Goal: Obtain resource: Download file/media

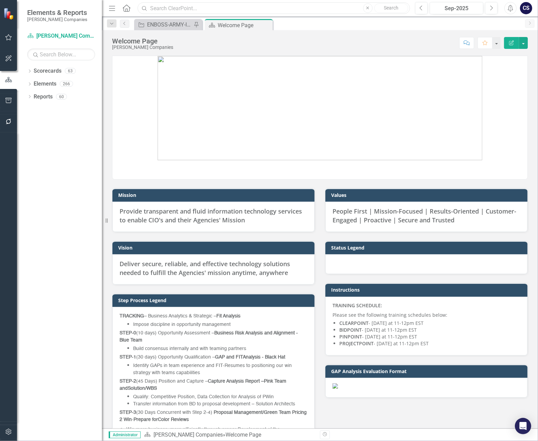
click at [155, 7] on input "text" at bounding box center [273, 8] width 272 height 12
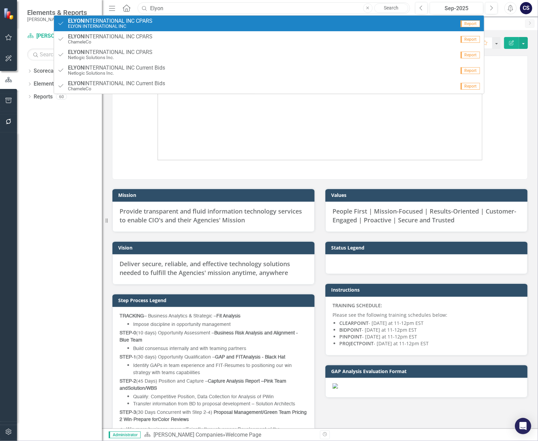
type input "Elyon"
click at [108, 21] on span "ELYON INTERNATIONAL INC CPARS" at bounding box center [110, 21] width 85 height 6
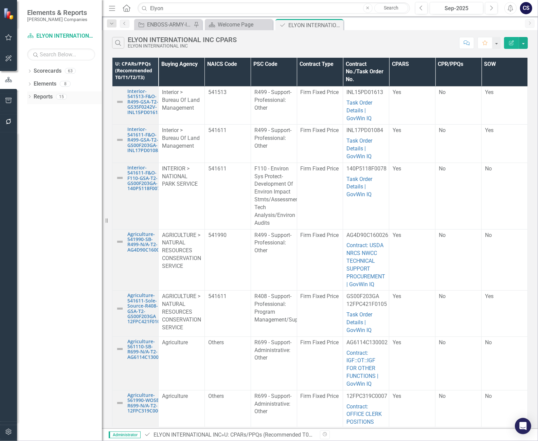
click at [42, 96] on link "Reports" at bounding box center [43, 97] width 19 height 8
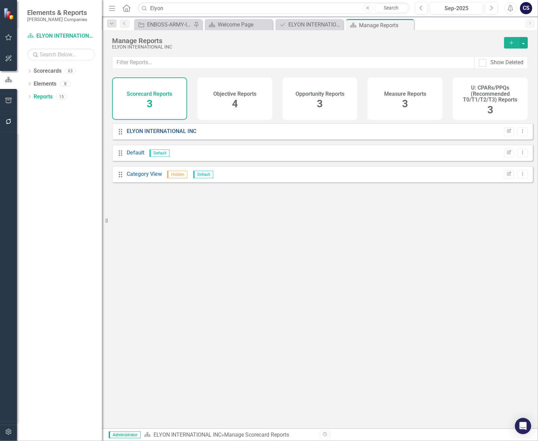
click at [150, 134] on link "ELYON INTERNATIONAL INC" at bounding box center [162, 131] width 70 height 6
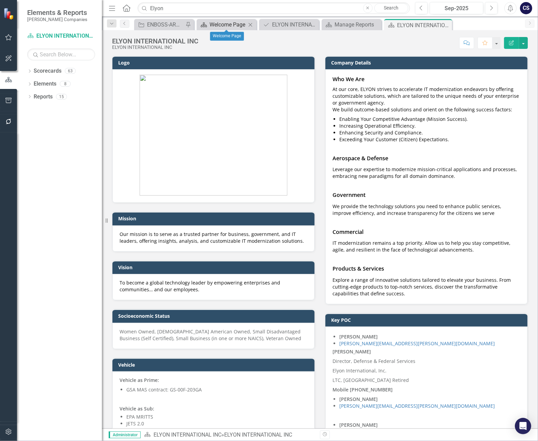
click at [229, 23] on div "Welcome Page" at bounding box center [227, 24] width 37 height 8
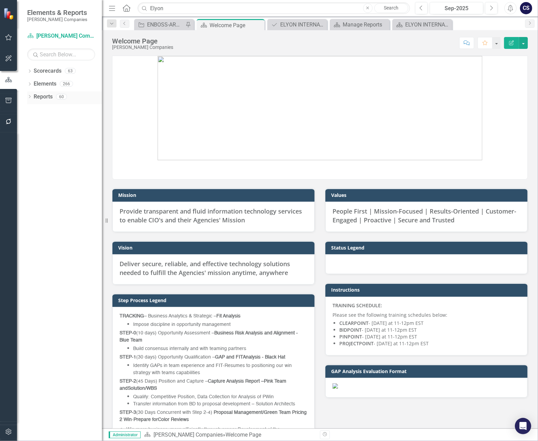
click at [37, 100] on link "Reports" at bounding box center [43, 97] width 19 height 8
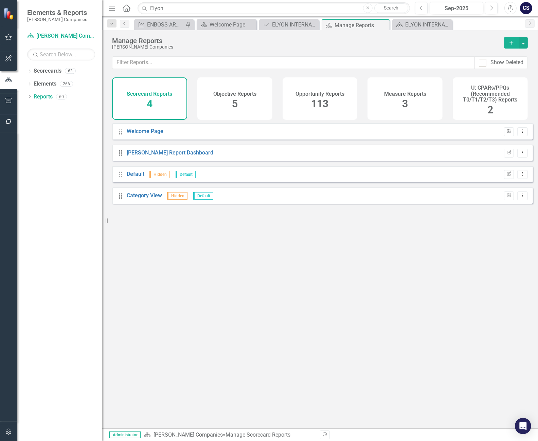
click at [325, 100] on span "113" at bounding box center [319, 104] width 17 height 12
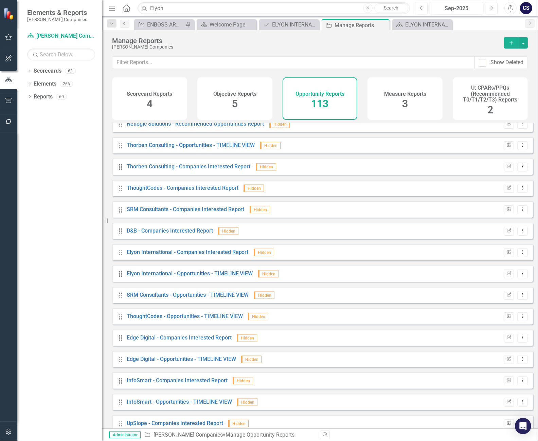
scroll to position [913, 0]
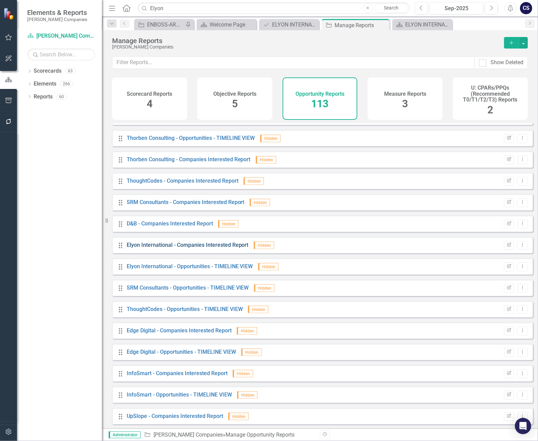
click at [142, 248] on link "Elyon International - Companies Interested Report" at bounding box center [188, 245] width 122 height 6
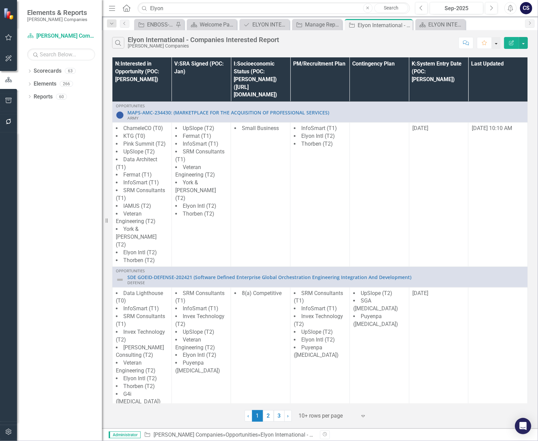
click at [496, 41] on button "button" at bounding box center [495, 43] width 9 height 12
click at [432, 46] on div "Search Elyon International - Companies Interested Report [PERSON_NAME] Companies" at bounding box center [283, 43] width 343 height 12
click at [523, 40] on button "button" at bounding box center [523, 43] width 9 height 12
click at [495, 68] on link "PDF Export to PDF" at bounding box center [500, 69] width 54 height 13
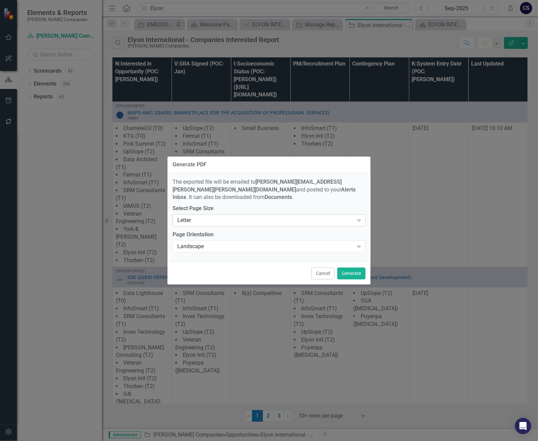
click at [357, 220] on icon at bounding box center [358, 221] width 3 height 2
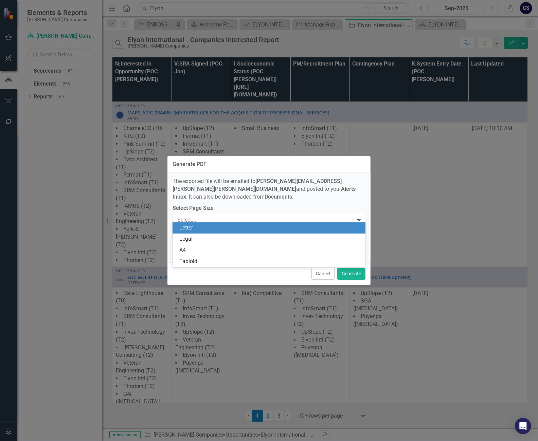
click at [320, 229] on div "Letter" at bounding box center [270, 228] width 182 height 8
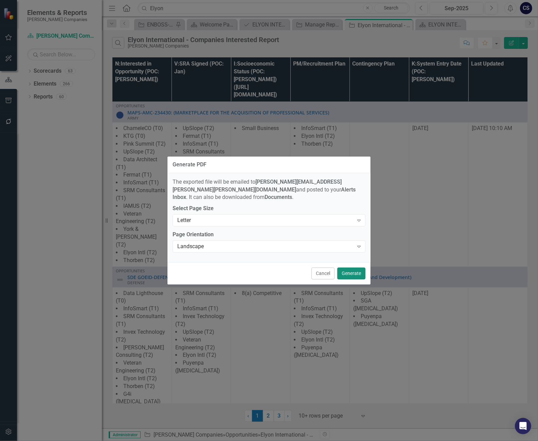
click at [347, 268] on button "Generate" at bounding box center [351, 273] width 28 height 12
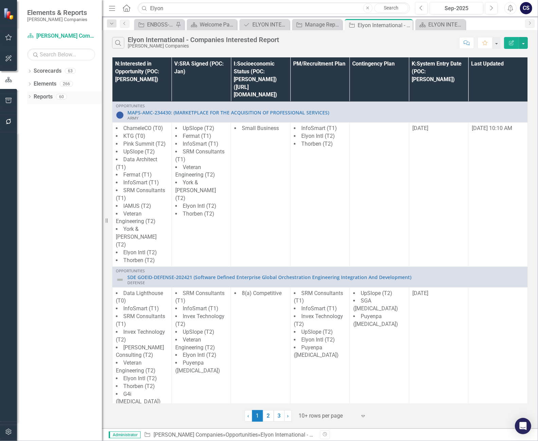
click at [45, 96] on link "Reports" at bounding box center [43, 97] width 19 height 8
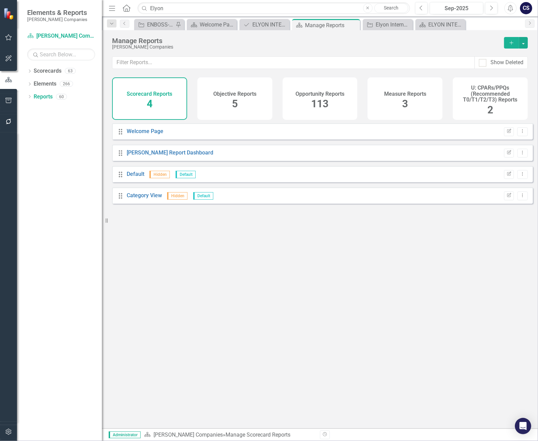
click at [308, 97] on div "Opportunity Reports 113" at bounding box center [319, 98] width 75 height 42
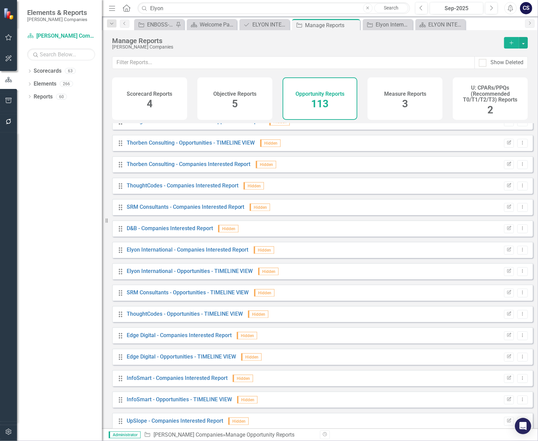
scroll to position [913, 0]
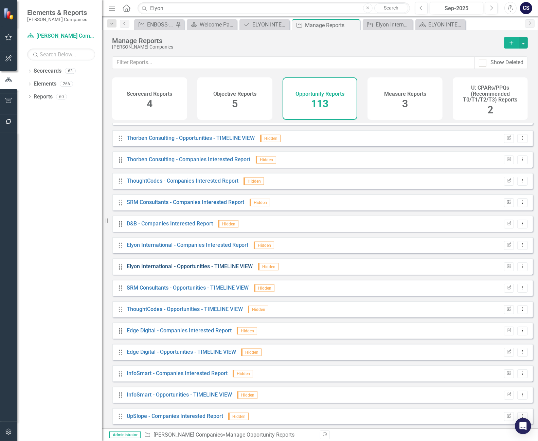
click at [178, 269] on link "Elyon International - Opportunities - TIMELINE VIEW" at bounding box center [190, 266] width 126 height 6
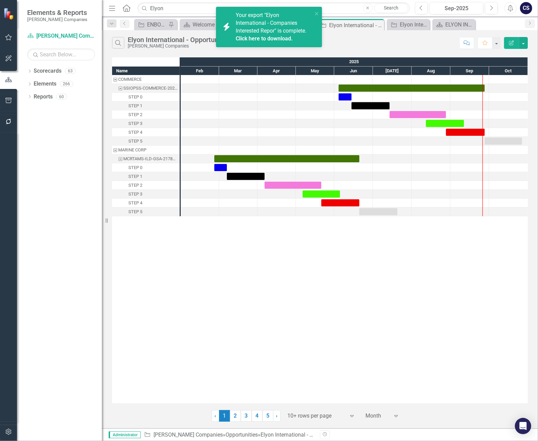
click at [258, 31] on span "Your export "Elyon International - Companies Interested Repor" is complete. Cli…" at bounding box center [273, 27] width 75 height 31
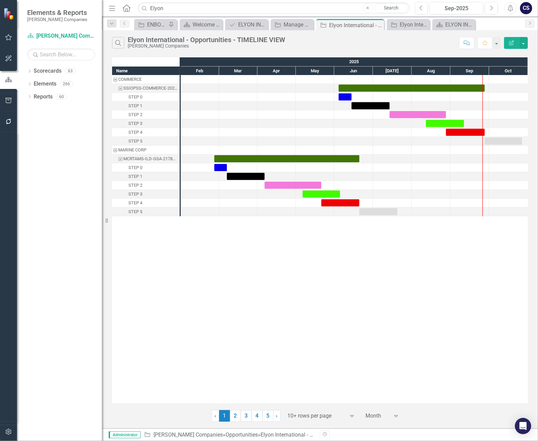
click at [392, 413] on div "Month" at bounding box center [377, 416] width 31 height 12
click at [385, 349] on div "Year" at bounding box center [390, 348] width 43 height 8
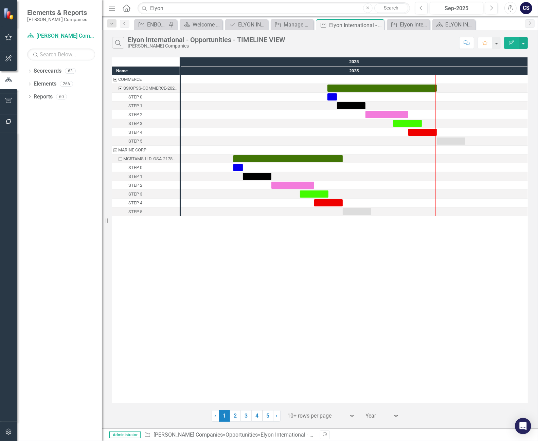
click at [351, 416] on icon "Expand" at bounding box center [351, 415] width 7 height 5
click at [330, 385] on div "50+ rows per page" at bounding box center [323, 382] width 64 height 8
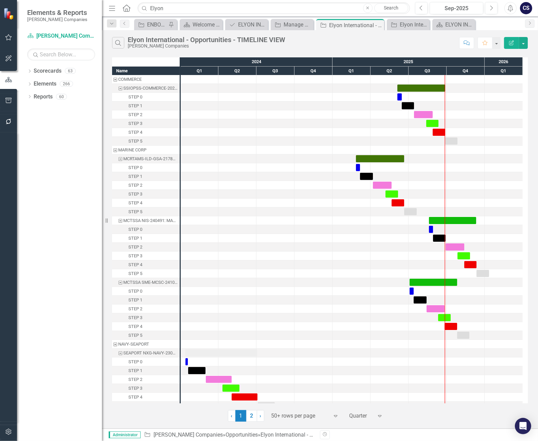
scroll to position [131, 0]
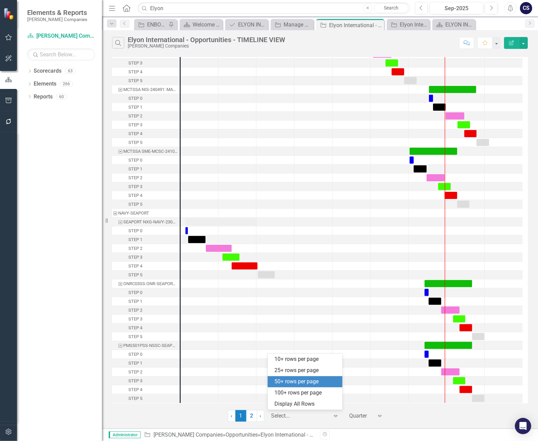
click at [320, 416] on div at bounding box center [300, 415] width 58 height 9
click at [313, 395] on div "100+ rows per page" at bounding box center [306, 393] width 64 height 8
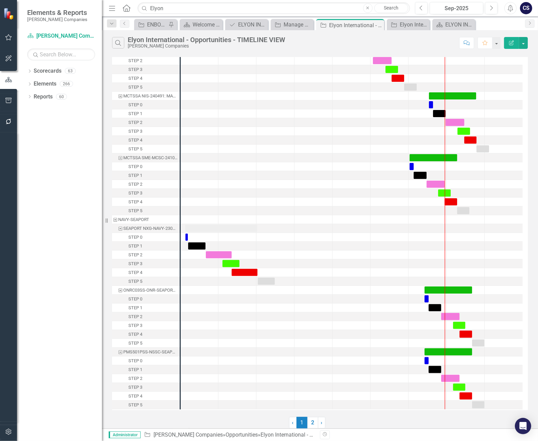
scroll to position [0, 0]
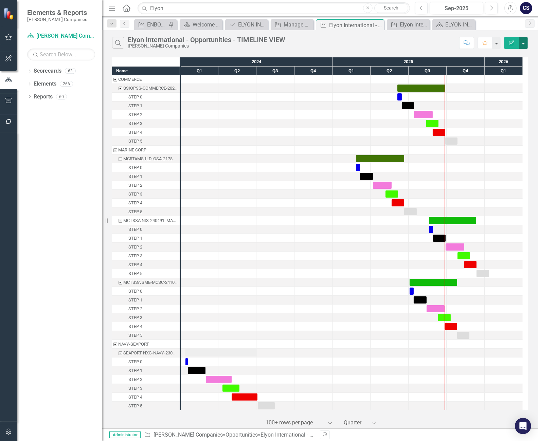
click at [522, 40] on button "button" at bounding box center [523, 43] width 9 height 12
click at [501, 68] on link "PDF Export to PDF" at bounding box center [500, 69] width 54 height 13
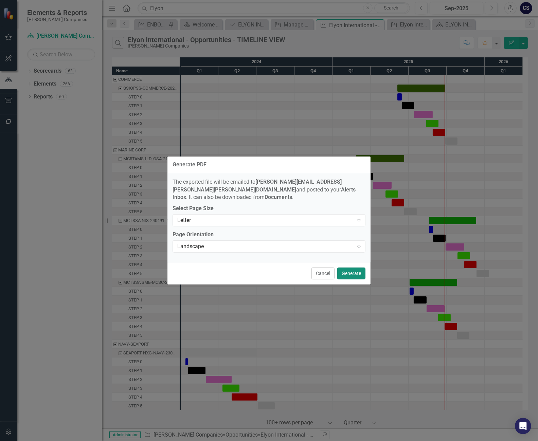
click at [349, 270] on button "Generate" at bounding box center [351, 273] width 28 height 12
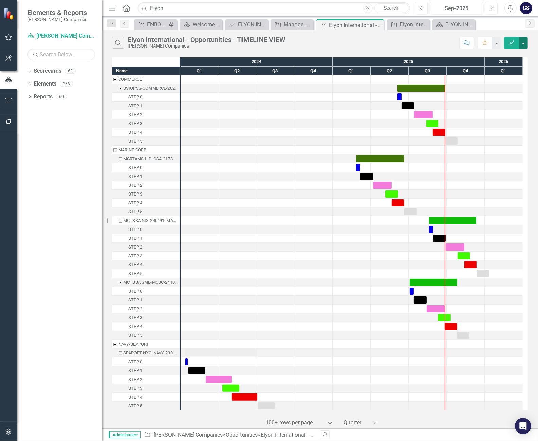
click at [524, 42] on button "button" at bounding box center [523, 43] width 9 height 12
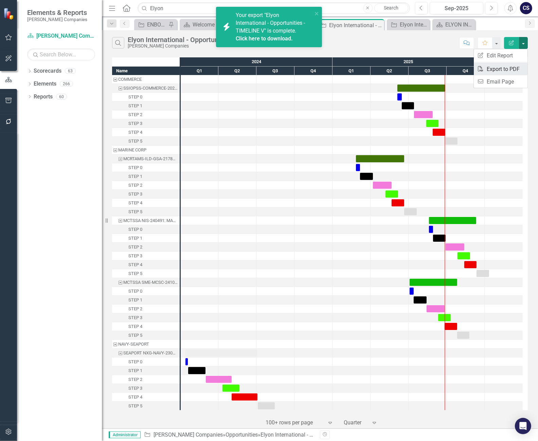
click at [497, 67] on link "PDF Export to PDF" at bounding box center [500, 69] width 54 height 13
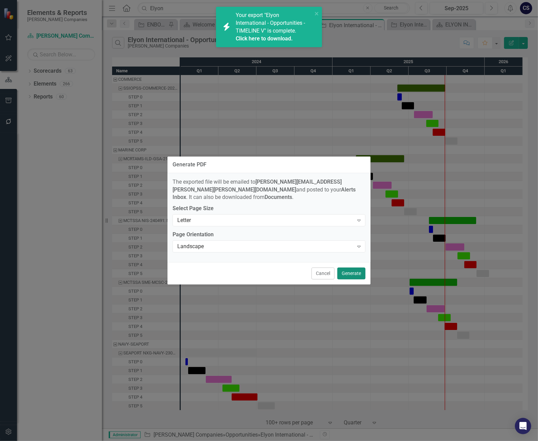
click at [349, 267] on button "Generate" at bounding box center [351, 273] width 28 height 12
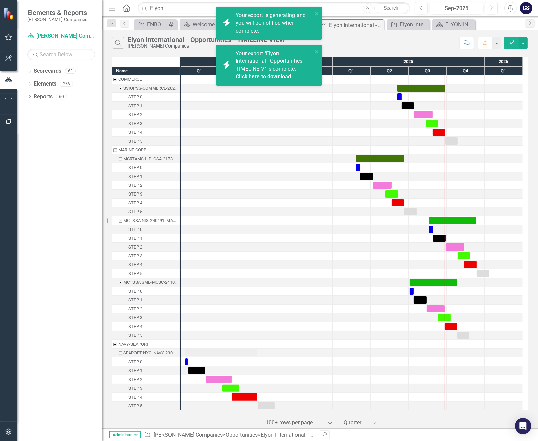
click at [260, 70] on span "Your export "Elyon International - Opportunities - TIMELINE V" is complete. Cli…" at bounding box center [273, 65] width 75 height 31
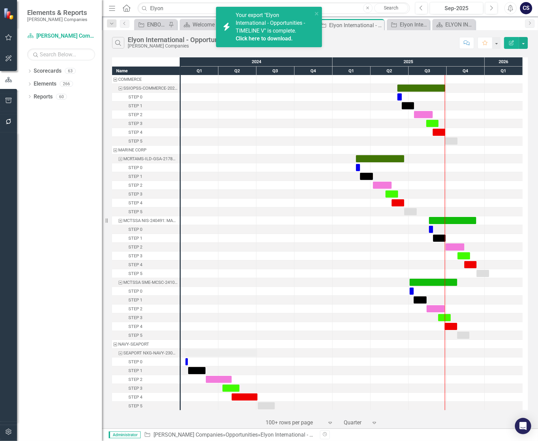
click at [264, 30] on span "Your export "Elyon International - Opportunities - TIMELINE V" is complete. Cli…" at bounding box center [273, 27] width 75 height 31
